Goal: Navigation & Orientation: Find specific page/section

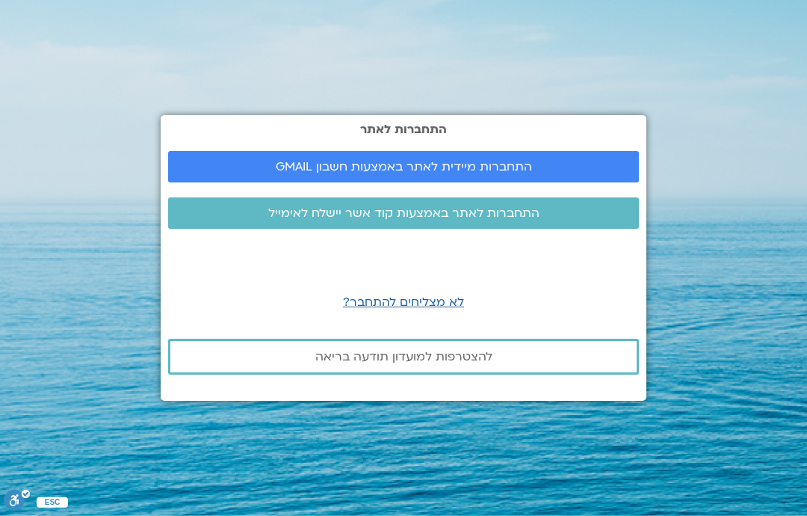
click at [434, 173] on span "התחברות מיידית לאתר באמצעות חשבון GMAIL" at bounding box center [404, 166] width 256 height 13
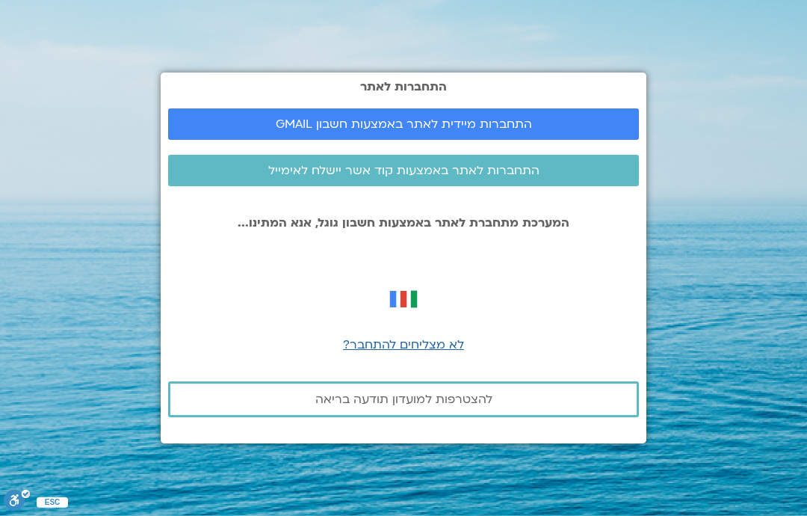
click at [370, 131] on span "התחברות מיידית לאתר באמצעות חשבון GMAIL" at bounding box center [404, 123] width 256 height 13
click at [466, 177] on span "התחברות לאתר באמצעות קוד אשר יישלח לאימייל" at bounding box center [403, 170] width 271 height 13
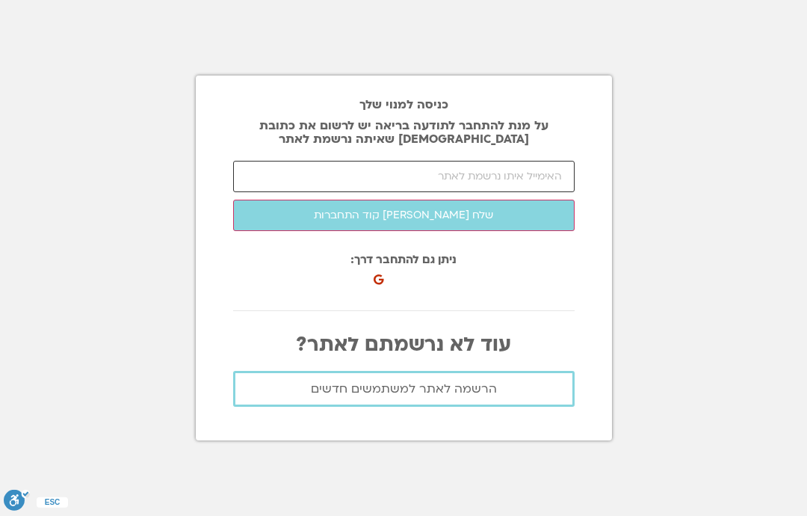
click at [392, 192] on input "email" at bounding box center [404, 176] width 342 height 31
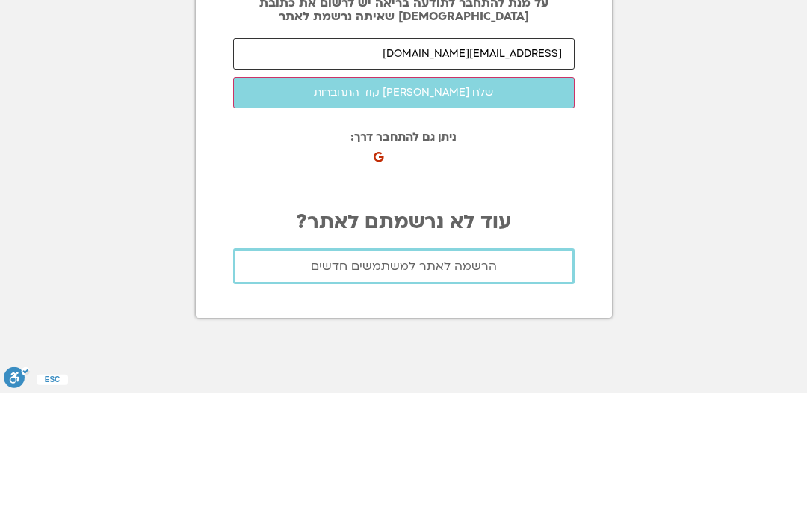
type input "[EMAIL_ADDRESS][DOMAIN_NAME]"
click at [412, 200] on button "שלח [PERSON_NAME] קוד התחברות" at bounding box center [404, 215] width 342 height 31
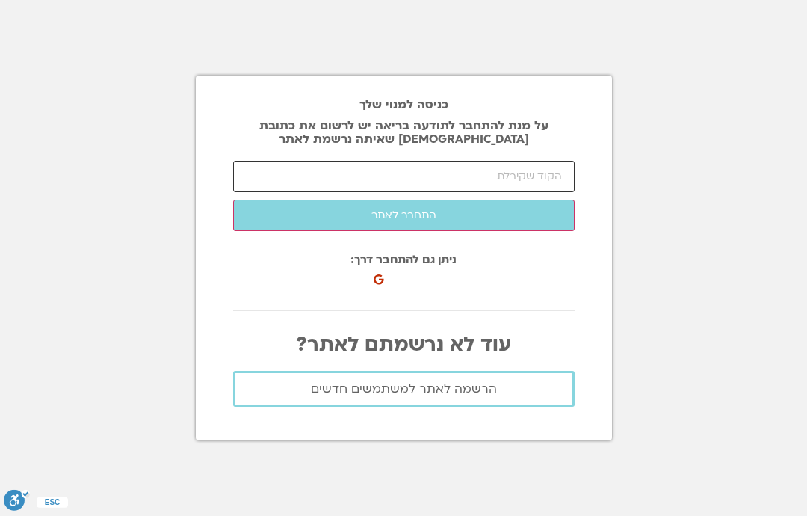
click at [419, 161] on input "number" at bounding box center [404, 176] width 342 height 31
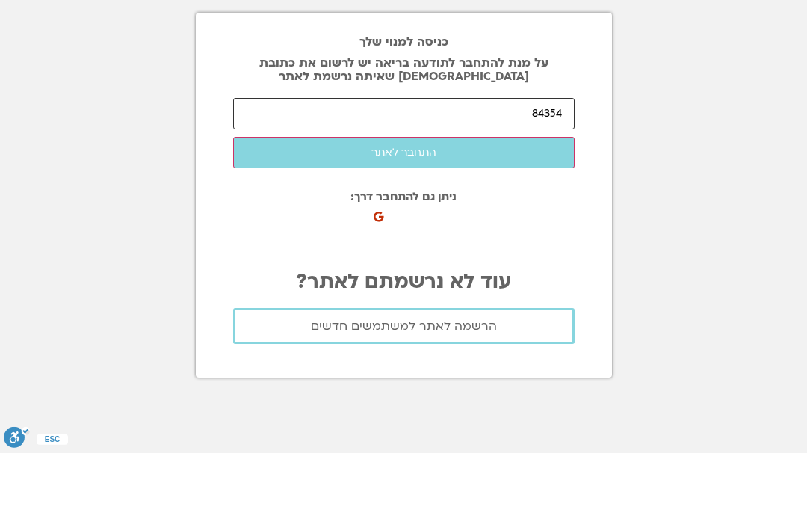
type input "84354"
click at [421, 200] on button "התחבר לאתר" at bounding box center [404, 215] width 342 height 31
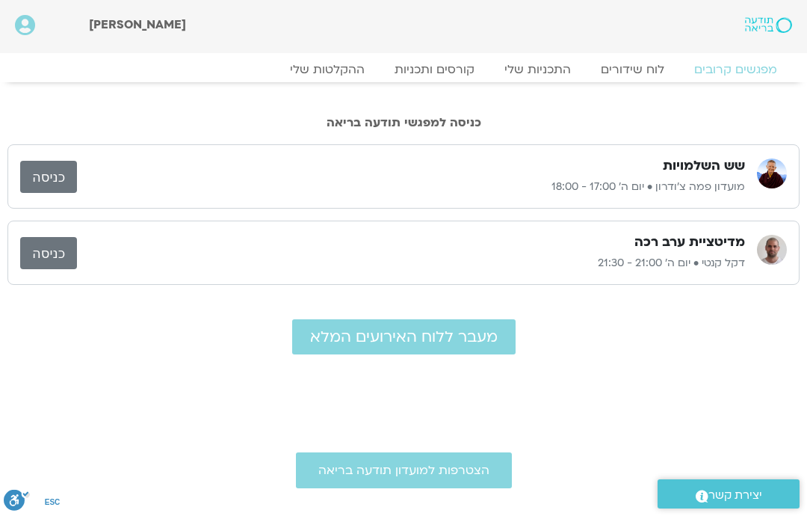
click at [37, 176] on link "כניסה" at bounding box center [48, 177] width 57 height 32
